Goal: Navigation & Orientation: Find specific page/section

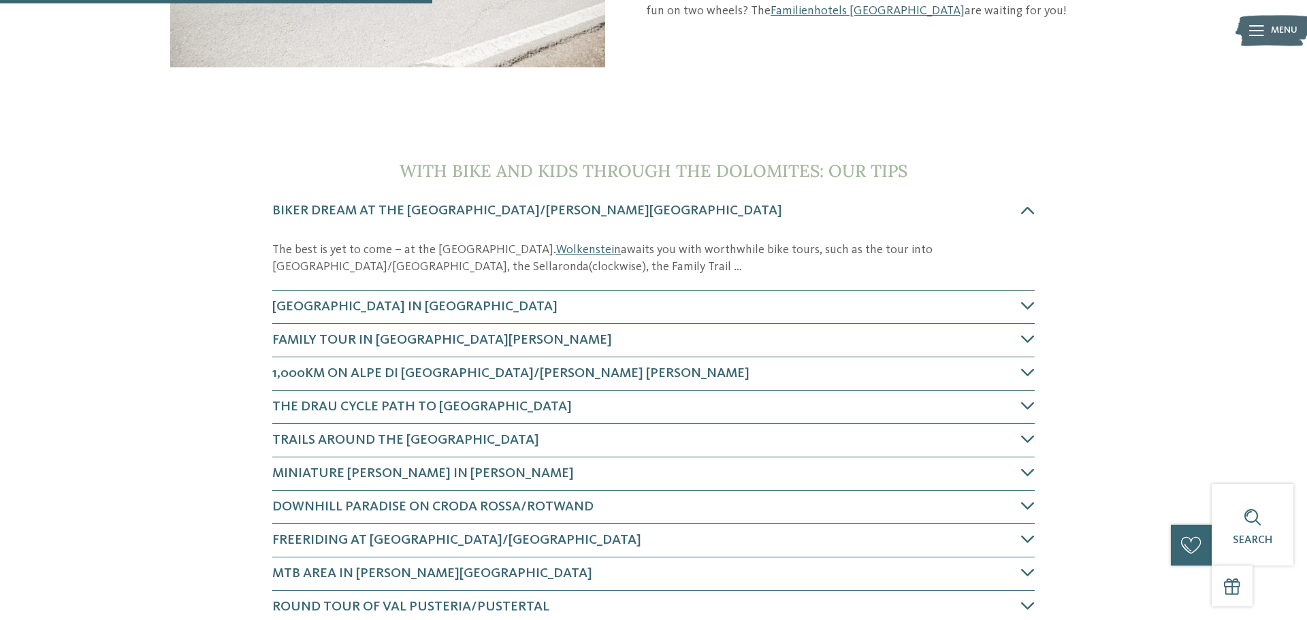
scroll to position [408, 0]
click at [1024, 404] on icon at bounding box center [1028, 405] width 14 height 14
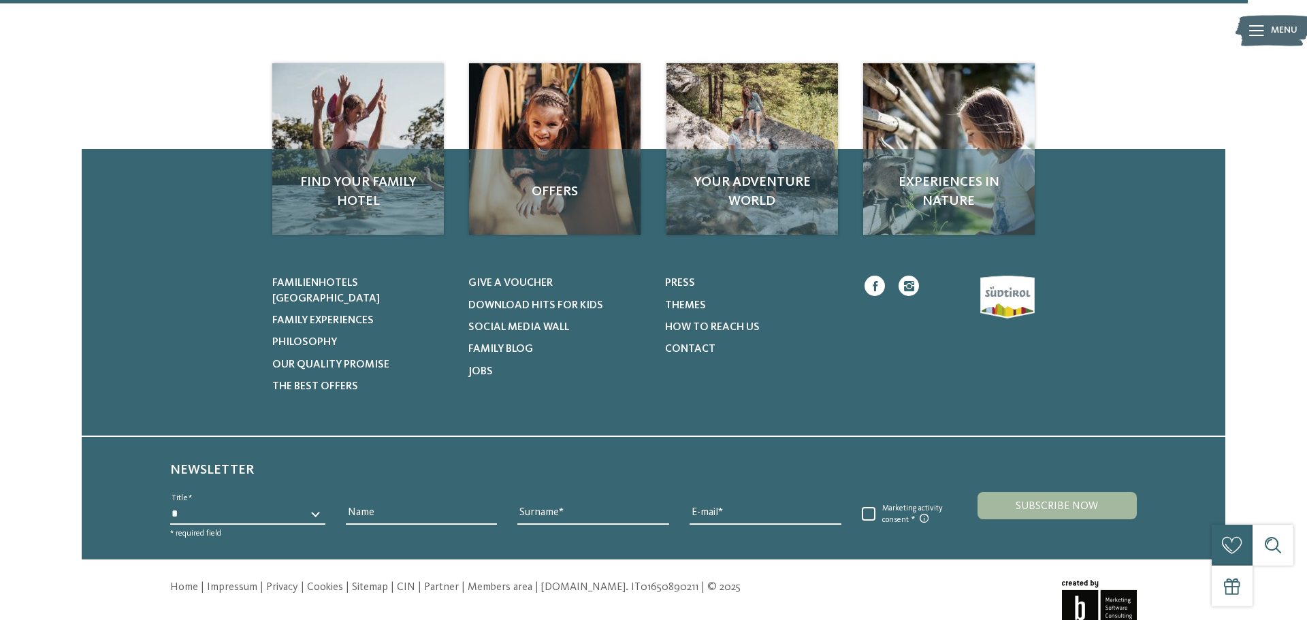
scroll to position [1225, 0]
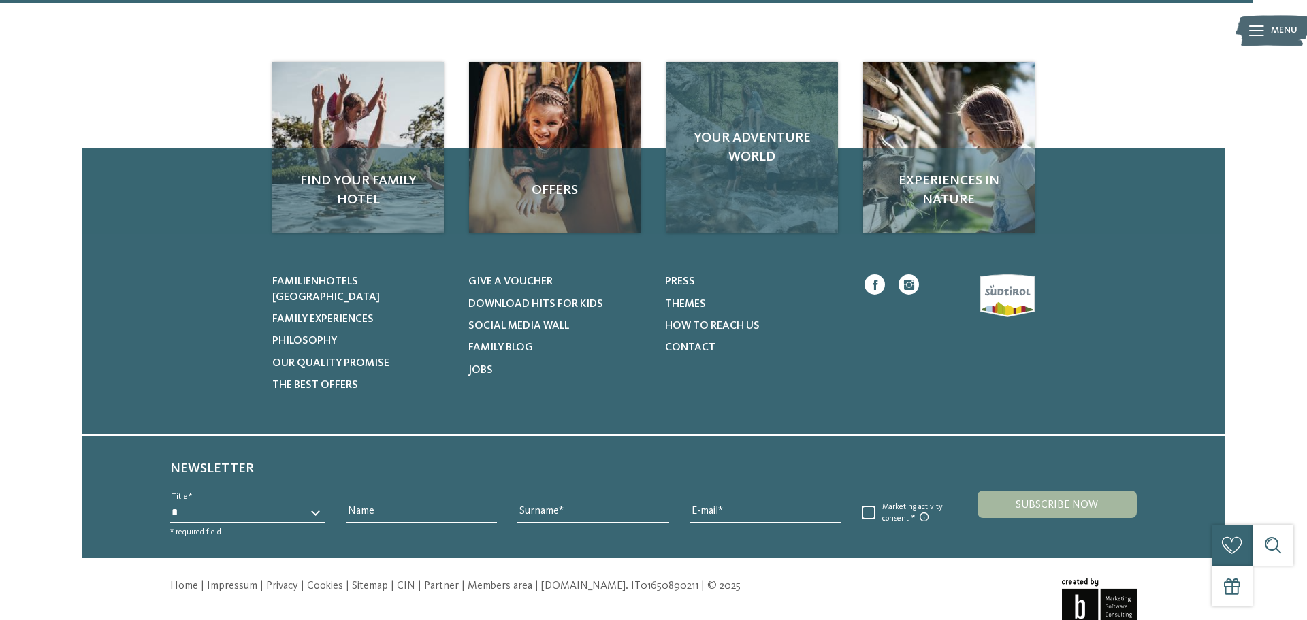
click at [760, 129] on span "Your adventure world" at bounding box center [752, 148] width 144 height 38
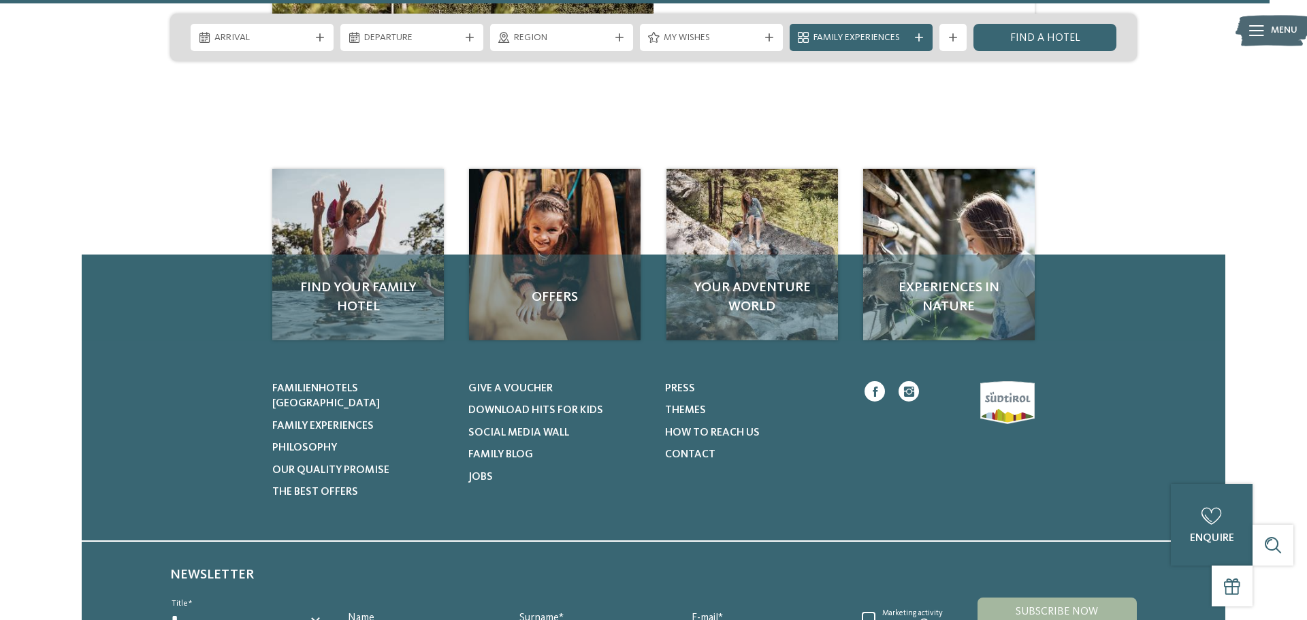
scroll to position [3481, 0]
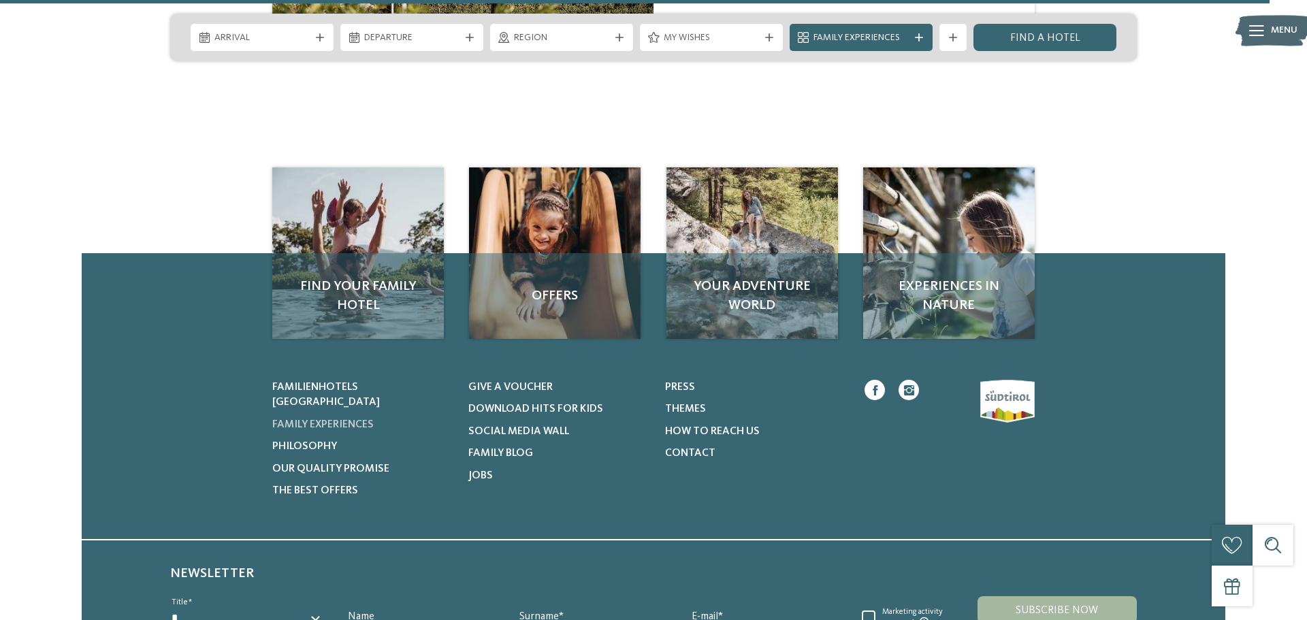
click at [362, 419] on span "Family experiences" at bounding box center [322, 424] width 101 height 11
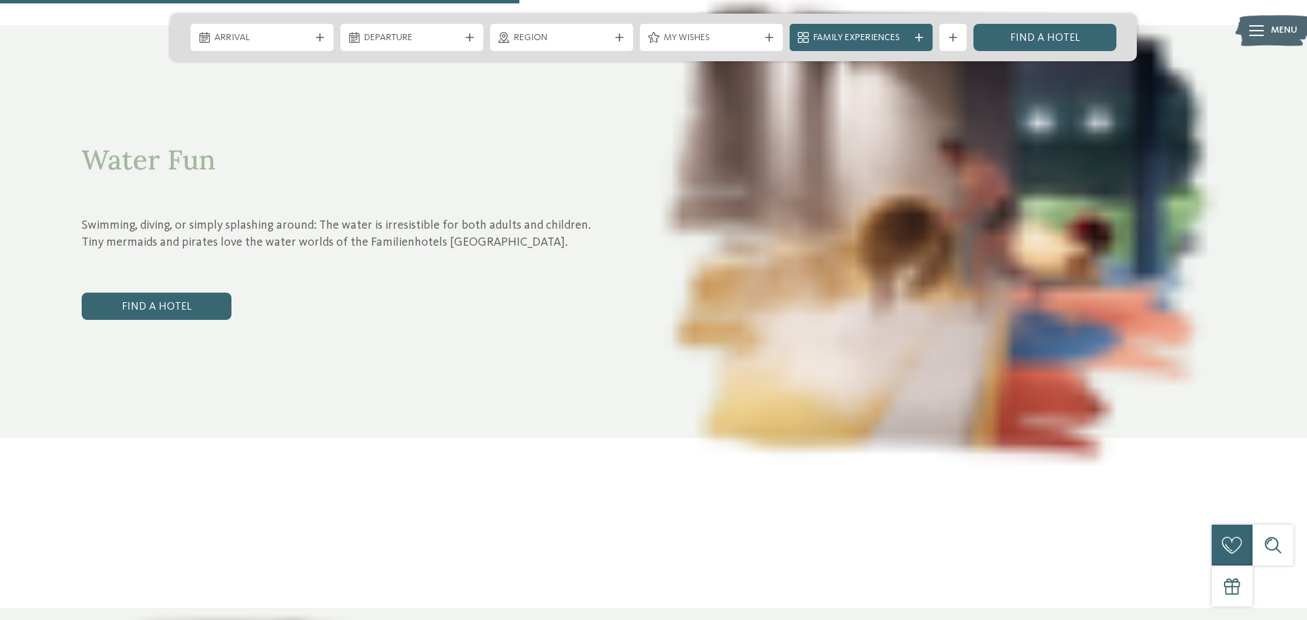
scroll to position [2382, 0]
